Goal: Navigation & Orientation: Find specific page/section

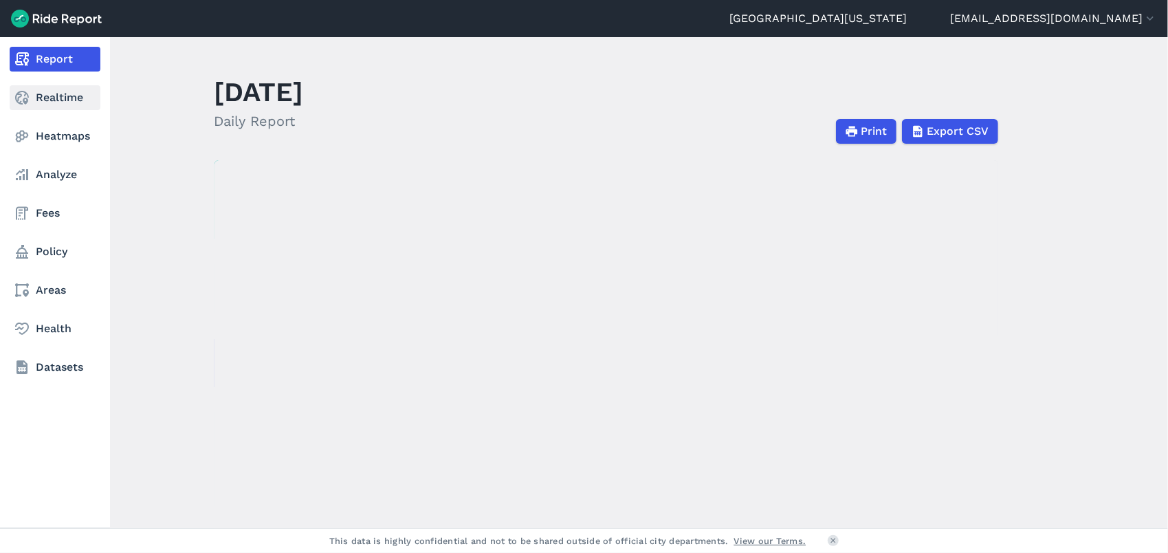
click at [53, 96] on link "Realtime" at bounding box center [55, 97] width 91 height 25
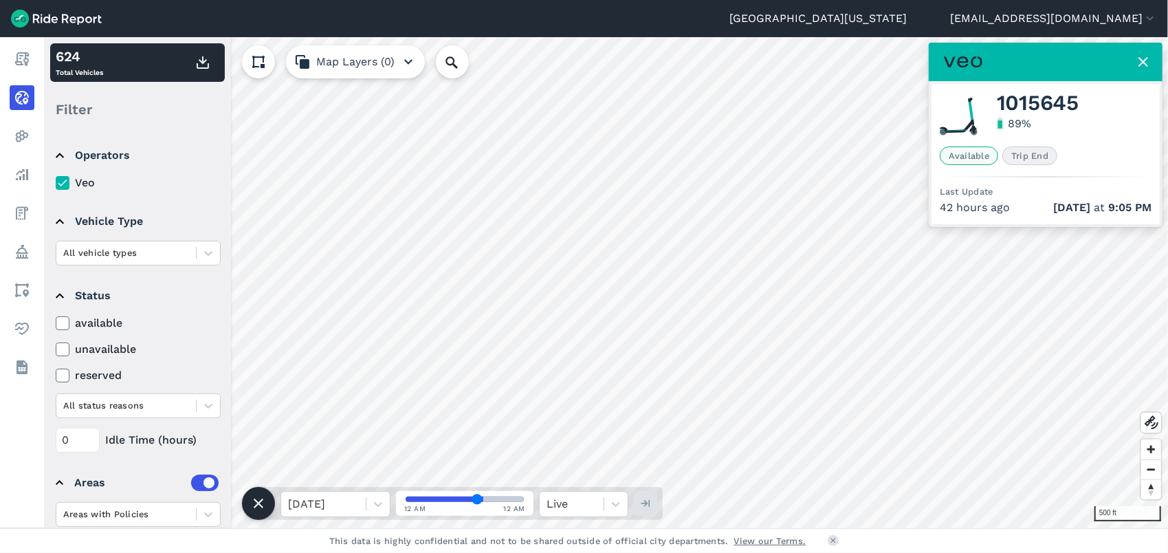
click at [670, 0] on html "University of Maryland jvassalotti@collegeparkmd.gov Settings Terms Sign Out Re…" at bounding box center [584, 276] width 1168 height 553
